Goal: Information Seeking & Learning: Learn about a topic

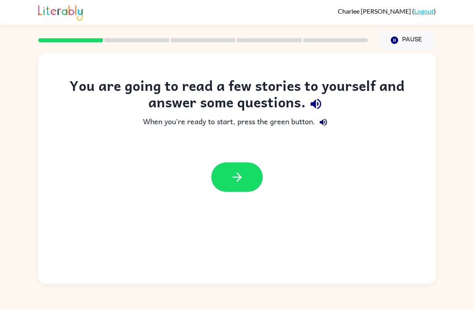
click at [261, 168] on div at bounding box center [237, 176] width 51 height 29
click at [239, 185] on button "button" at bounding box center [237, 176] width 51 height 29
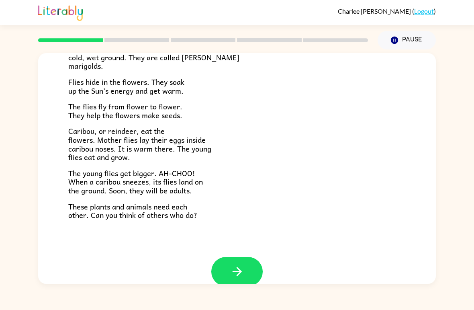
scroll to position [151, 0]
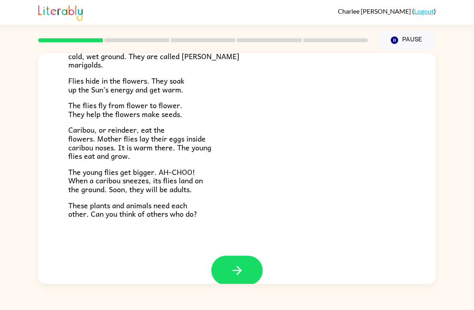
click at [248, 265] on button "button" at bounding box center [237, 270] width 51 height 29
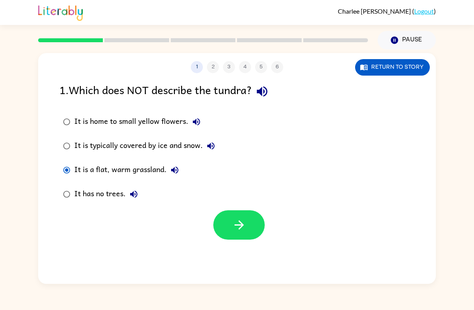
click at [230, 220] on button "button" at bounding box center [239, 224] width 51 height 29
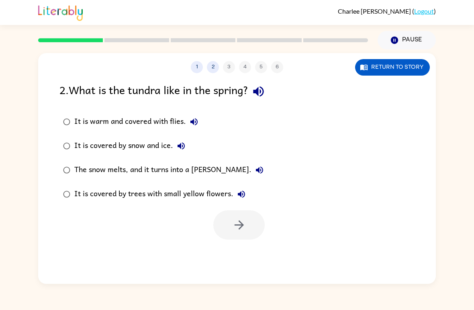
click at [208, 172] on div "The snow melts, and it turns into a [PERSON_NAME]." at bounding box center [170, 170] width 193 height 16
click at [234, 229] on icon "button" at bounding box center [239, 225] width 14 height 14
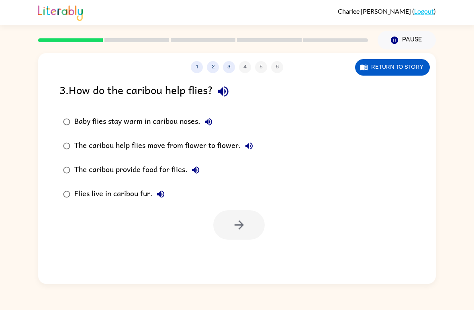
click at [178, 178] on div "The caribou provide food for flies." at bounding box center [138, 170] width 129 height 16
click at [172, 175] on div "The caribou provide food for flies." at bounding box center [138, 170] width 129 height 16
click at [243, 226] on icon "button" at bounding box center [238, 224] width 9 height 9
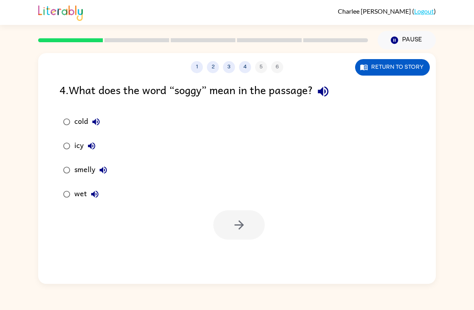
click at [80, 173] on div "smelly" at bounding box center [92, 170] width 37 height 16
click at [234, 238] on button "button" at bounding box center [239, 224] width 51 height 29
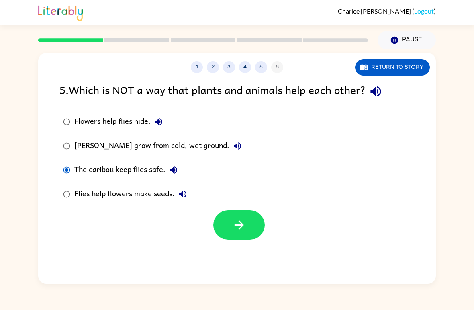
click at [217, 232] on button "button" at bounding box center [239, 224] width 51 height 29
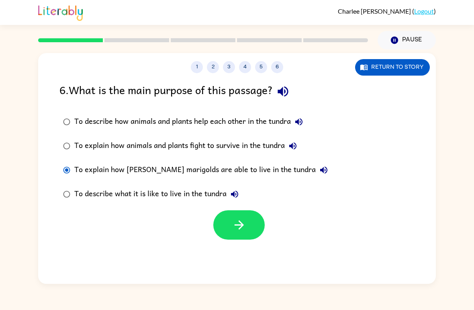
click at [241, 222] on icon "button" at bounding box center [238, 224] width 9 height 9
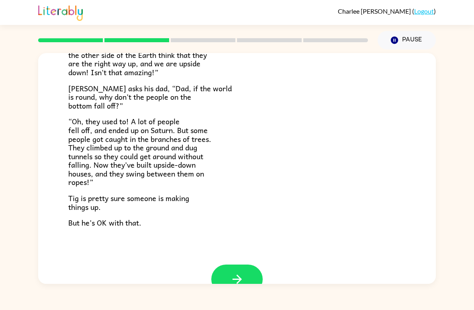
scroll to position [211, 0]
click at [236, 274] on icon "button" at bounding box center [237, 279] width 14 height 14
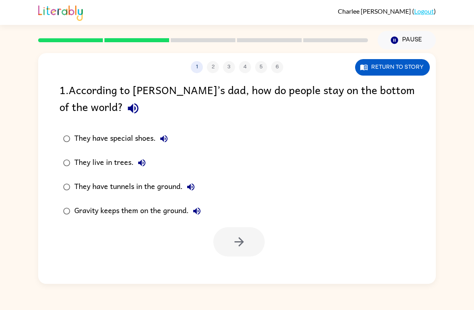
scroll to position [0, 0]
click at [57, 188] on label "They have tunnels in the ground." at bounding box center [132, 187] width 154 height 24
click at [240, 230] on button "button" at bounding box center [239, 241] width 51 height 29
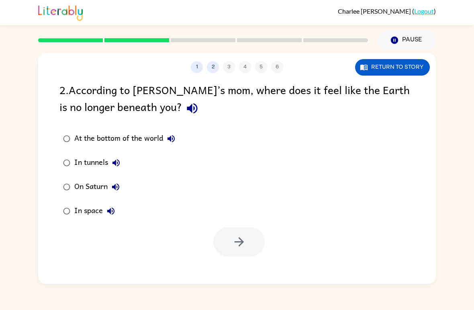
click at [96, 183] on div "On Saturn" at bounding box center [98, 187] width 49 height 16
click at [245, 250] on button "button" at bounding box center [239, 241] width 51 height 29
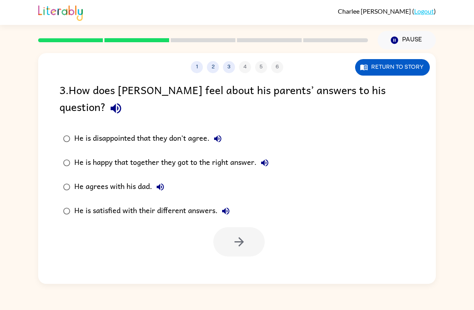
click at [150, 203] on div "He is satisfied with their different answers." at bounding box center [154, 211] width 160 height 16
click at [236, 235] on icon "button" at bounding box center [239, 242] width 14 height 14
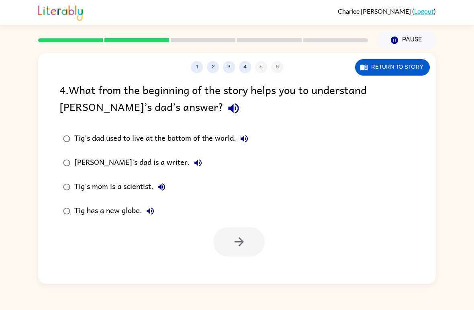
click at [139, 166] on div "[PERSON_NAME]'s dad is a writer." at bounding box center [140, 163] width 132 height 16
click at [236, 246] on icon "button" at bounding box center [239, 242] width 14 height 14
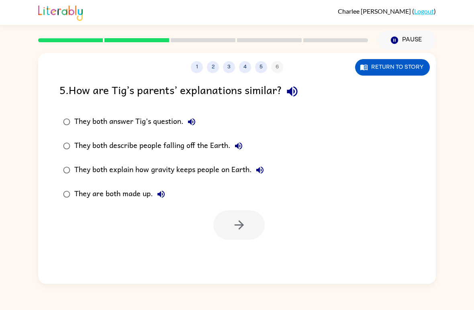
click at [123, 129] on div "They both answer Tig’s question." at bounding box center [136, 122] width 125 height 16
click at [248, 234] on button "button" at bounding box center [239, 224] width 51 height 29
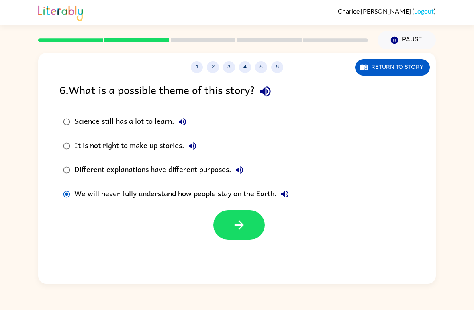
click at [129, 177] on div "Different explanations have different purposes." at bounding box center [160, 170] width 173 height 16
click at [225, 232] on button "button" at bounding box center [239, 224] width 51 height 29
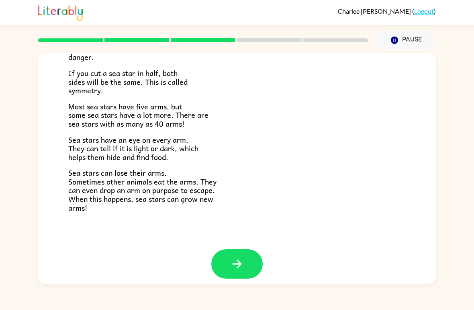
scroll to position [224, 0]
click at [228, 260] on button "button" at bounding box center [237, 264] width 51 height 29
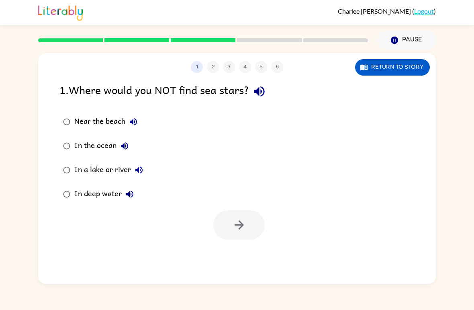
click at [88, 166] on div "In a lake or river" at bounding box center [110, 170] width 73 height 16
click at [242, 218] on button "button" at bounding box center [239, 224] width 51 height 29
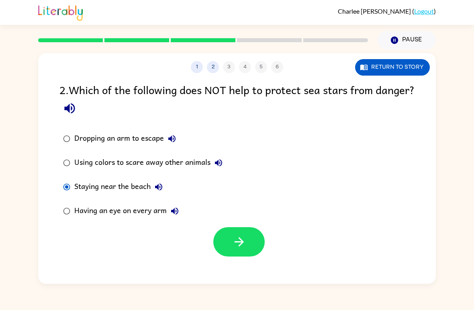
click at [248, 240] on button "button" at bounding box center [239, 241] width 51 height 29
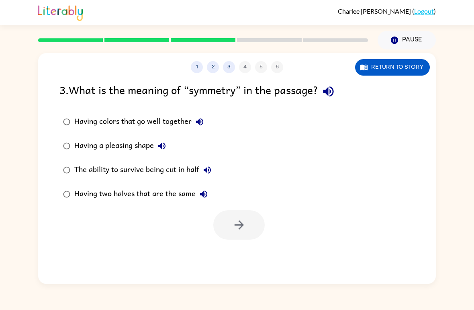
click at [126, 198] on div "Having two halves that are the same" at bounding box center [143, 194] width 138 height 16
click at [244, 230] on icon "button" at bounding box center [239, 225] width 14 height 14
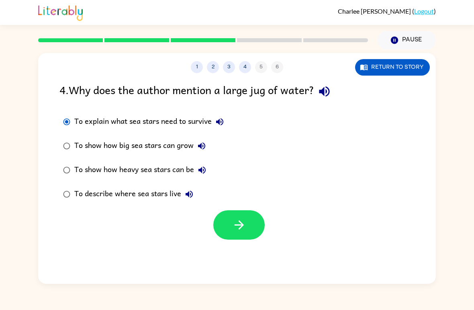
click at [130, 142] on div "To show how big sea stars can grow" at bounding box center [142, 146] width 136 height 16
click at [256, 239] on button "button" at bounding box center [239, 224] width 51 height 29
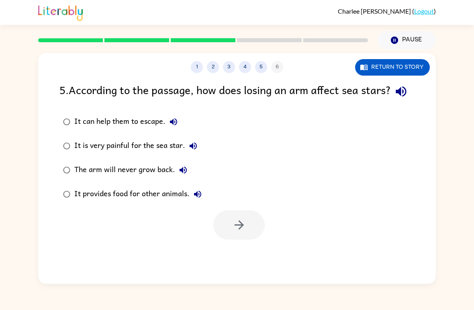
click at [84, 130] on div "It can help them to escape." at bounding box center [127, 122] width 107 height 16
click at [228, 238] on button "button" at bounding box center [239, 224] width 51 height 29
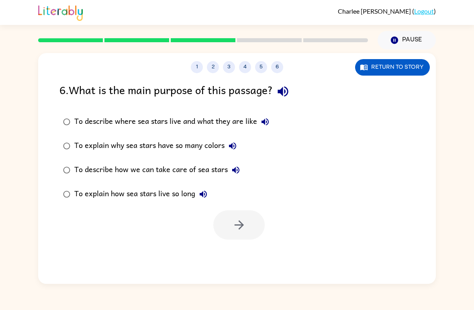
click at [79, 144] on div "To explain why sea stars have so many colors" at bounding box center [157, 146] width 166 height 16
click at [78, 191] on div "To explain how sea stars live so long" at bounding box center [142, 194] width 137 height 16
click at [232, 232] on icon "button" at bounding box center [239, 225] width 14 height 14
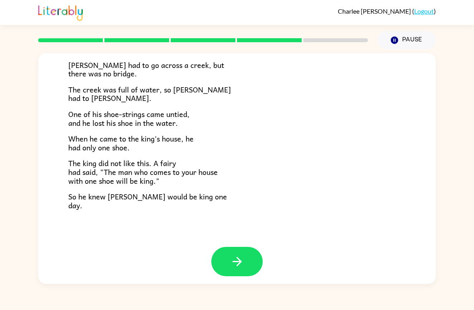
scroll to position [132, 0]
click at [244, 256] on icon "button" at bounding box center [237, 262] width 14 height 14
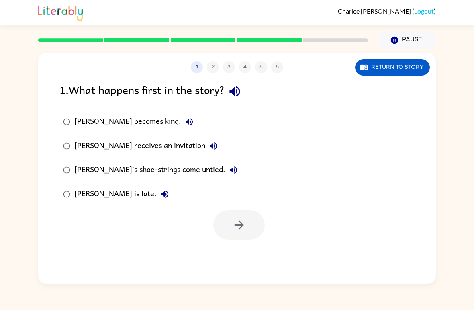
click at [137, 140] on div "[PERSON_NAME] receives an invitation" at bounding box center [147, 146] width 147 height 16
click at [247, 228] on button "button" at bounding box center [239, 224] width 51 height 29
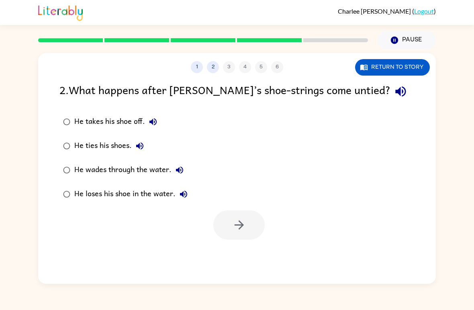
click at [153, 206] on label "He loses his shoe in the water." at bounding box center [125, 194] width 141 height 24
click at [237, 229] on icon "button" at bounding box center [239, 225] width 14 height 14
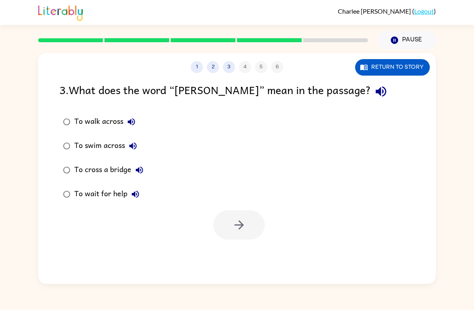
click at [433, 212] on div at bounding box center [237, 222] width 398 height 33
click at [110, 124] on div "To walk across" at bounding box center [106, 122] width 65 height 16
click at [231, 224] on button "button" at bounding box center [239, 224] width 51 height 29
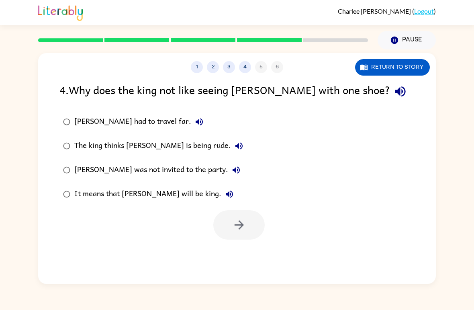
click at [123, 195] on div "It means that [PERSON_NAME] will be king." at bounding box center [155, 194] width 163 height 16
click at [253, 238] on button "button" at bounding box center [239, 224] width 51 height 29
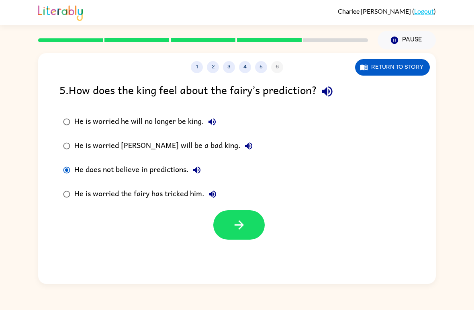
click at [242, 239] on button "button" at bounding box center [239, 224] width 51 height 29
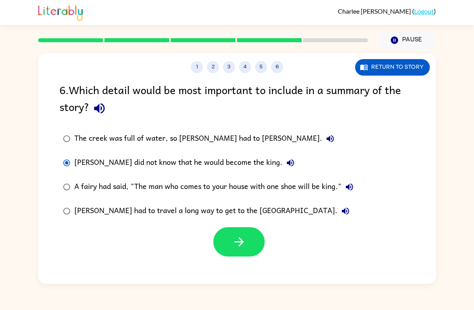
click at [239, 246] on icon "button" at bounding box center [239, 242] width 14 height 14
